Goal: Transaction & Acquisition: Subscribe to service/newsletter

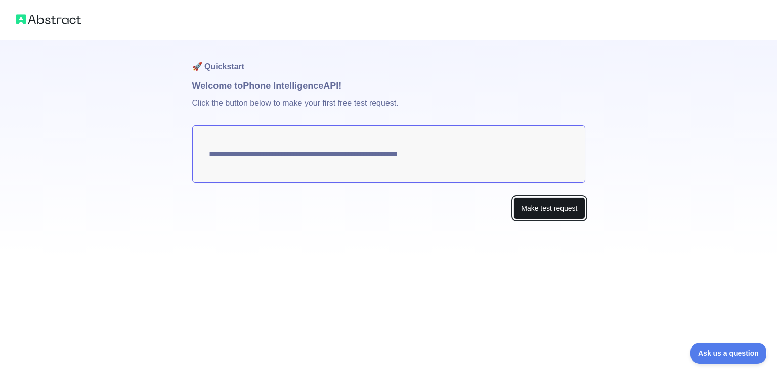
click at [546, 209] on button "Make test request" at bounding box center [549, 208] width 71 height 23
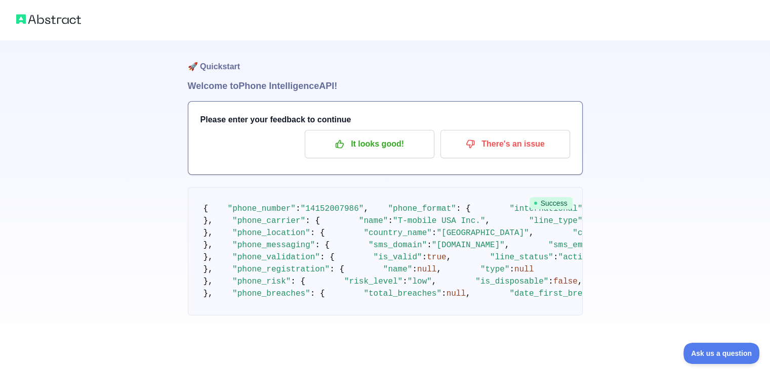
click at [329, 124] on h3 "Please enter your feedback to continue" at bounding box center [384, 120] width 369 height 12
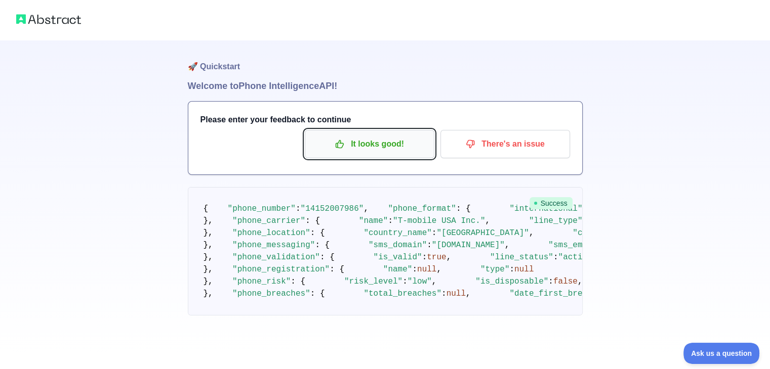
click at [330, 130] on button "It looks good!" at bounding box center [370, 144] width 130 height 28
